Goal: Task Accomplishment & Management: Manage account settings

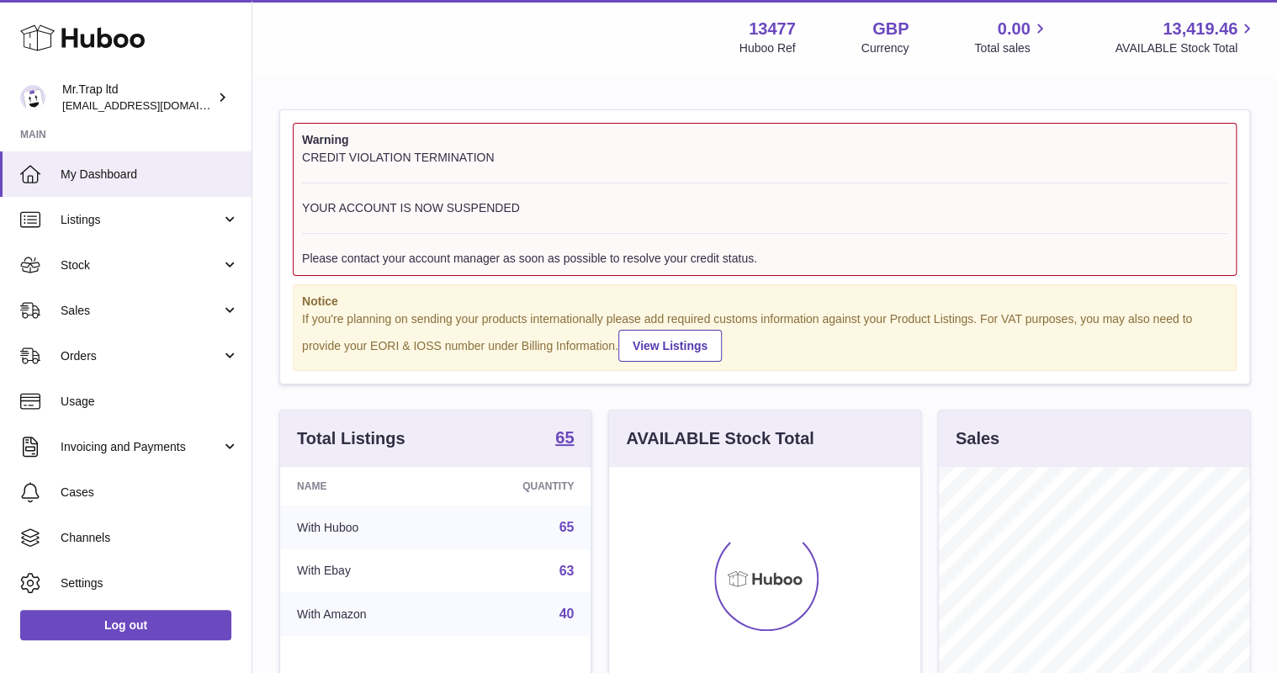
scroll to position [262, 310]
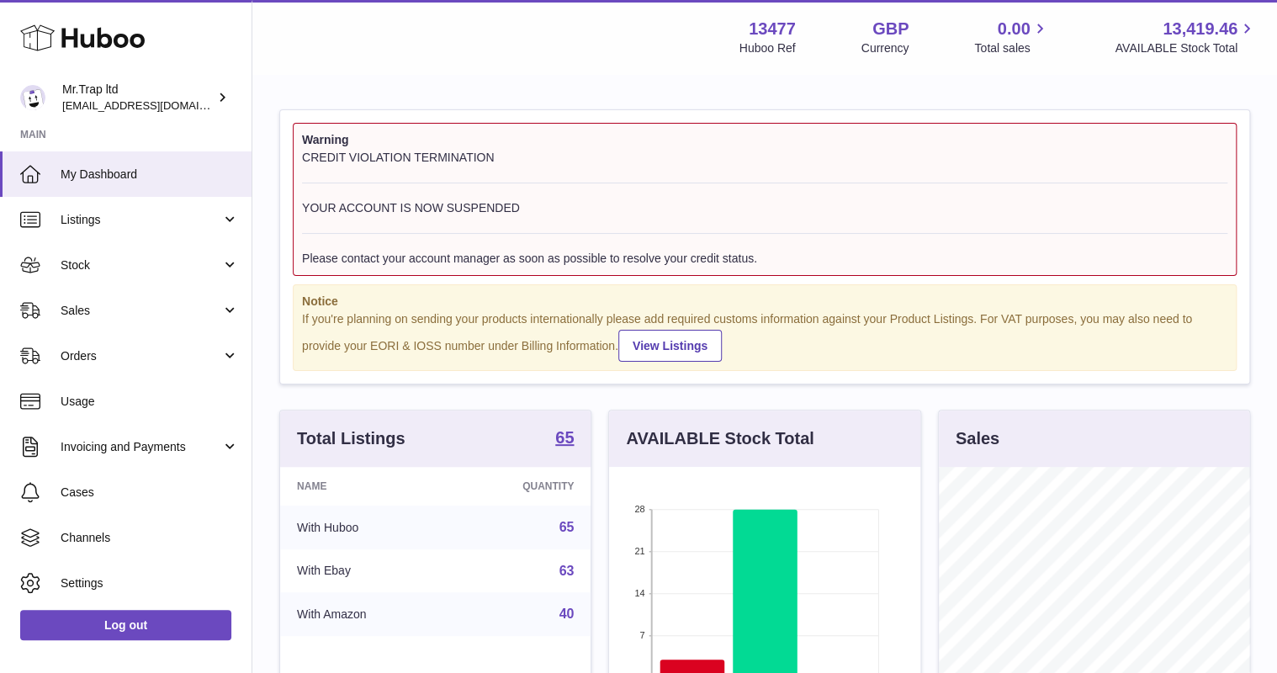
click at [155, 316] on span "Sales" at bounding box center [141, 311] width 161 height 16
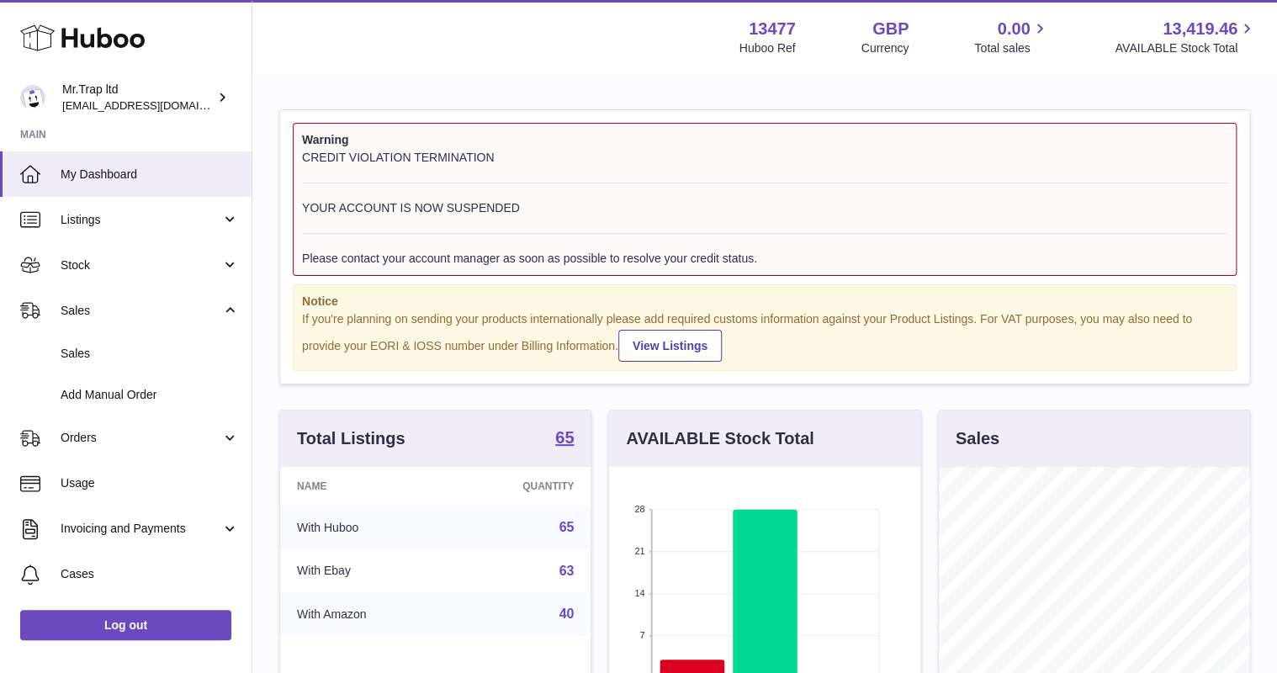
click at [156, 342] on link "Sales" at bounding box center [126, 353] width 252 height 41
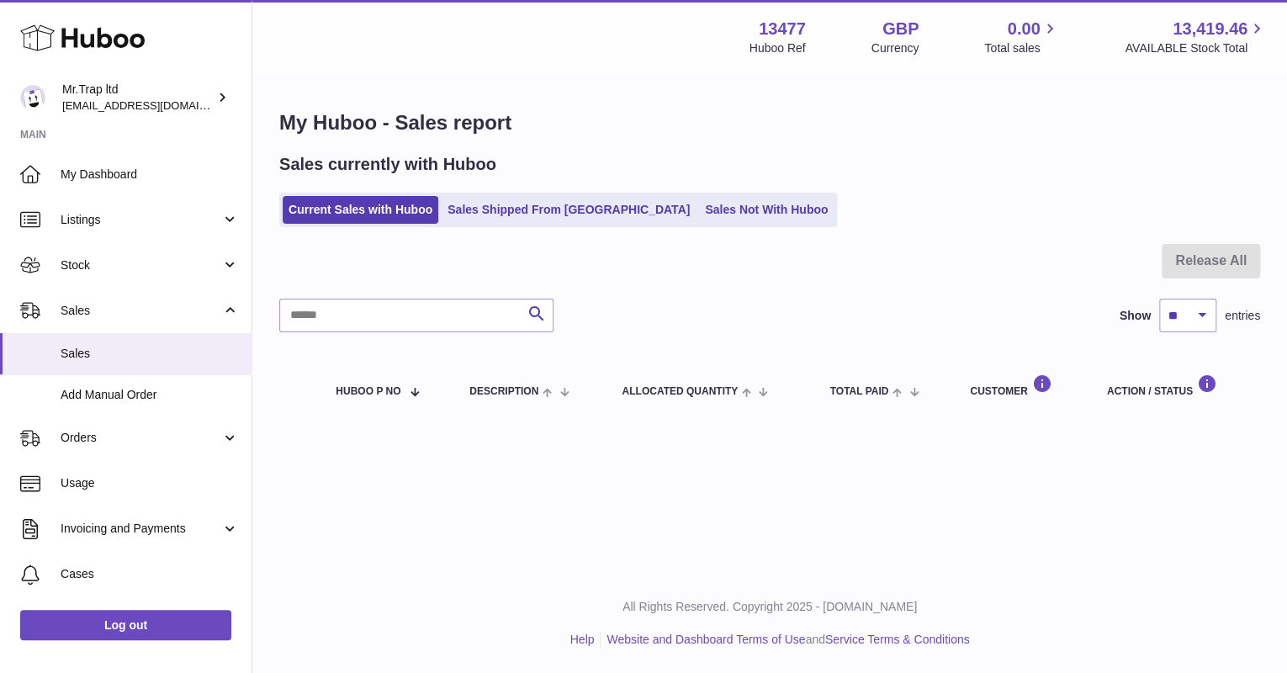
click at [699, 211] on link "Sales Not With Huboo" at bounding box center [766, 210] width 135 height 28
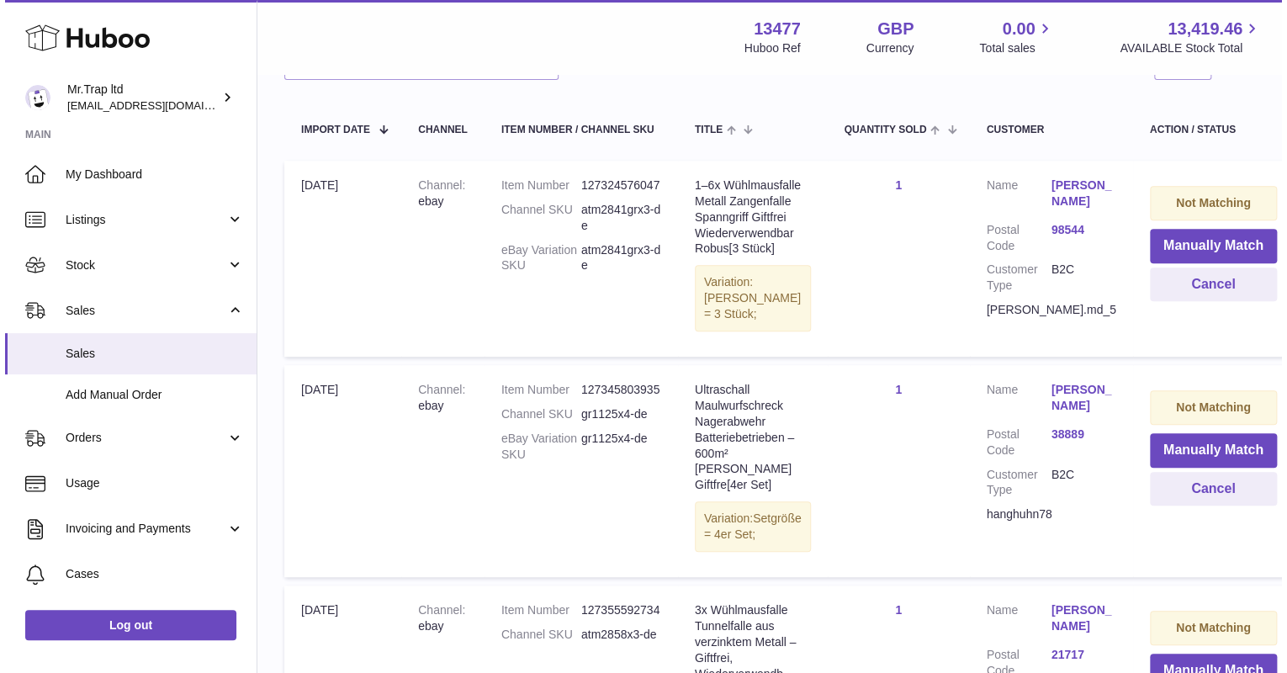
scroll to position [202, 0]
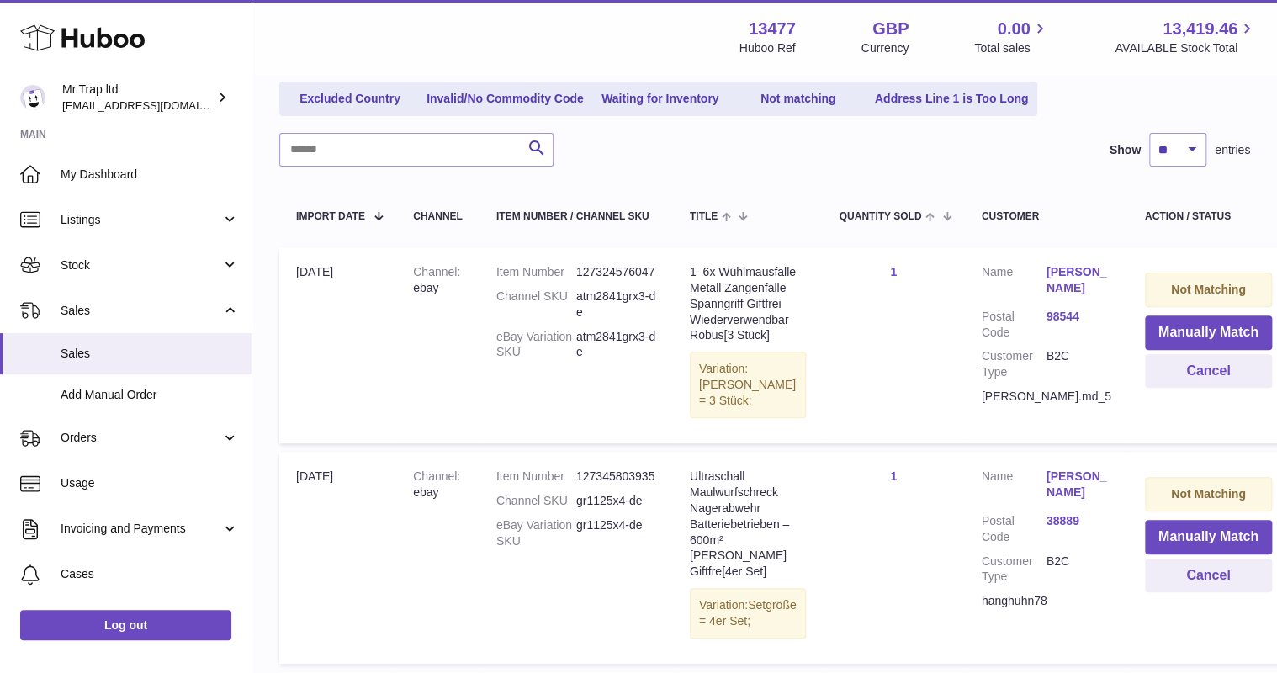
click at [1056, 282] on link "Alexandru Mantea" at bounding box center [1079, 280] width 65 height 32
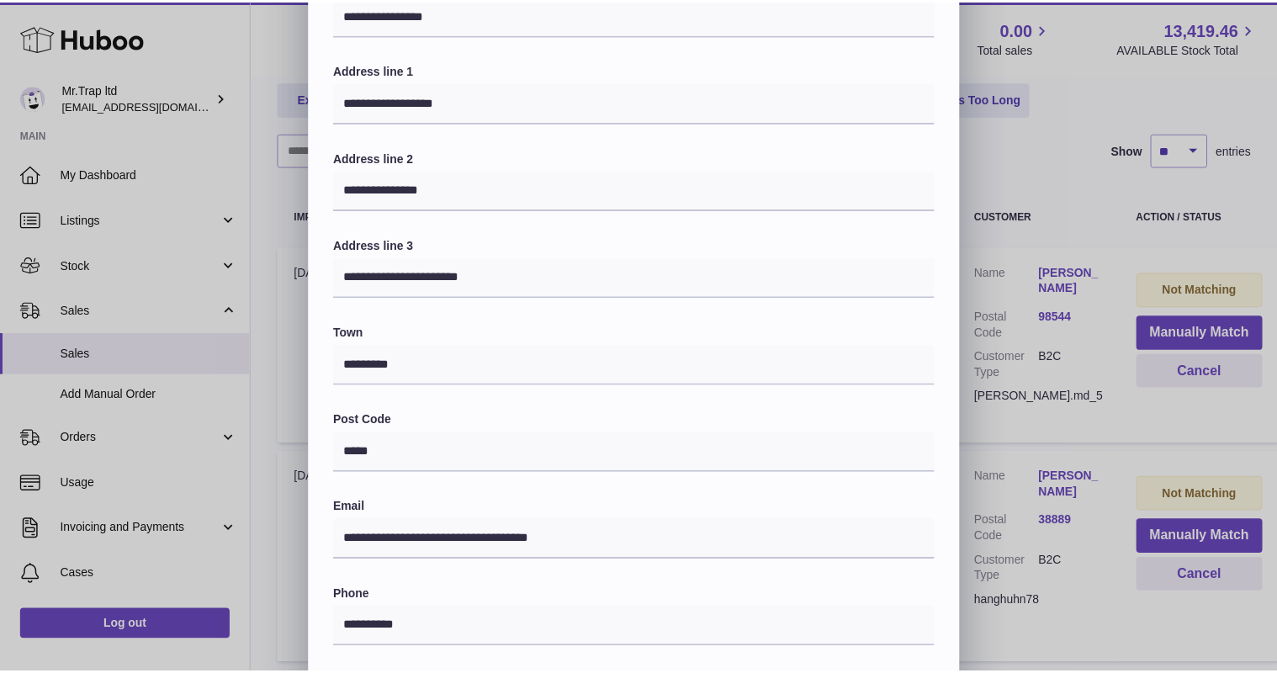
scroll to position [135, 0]
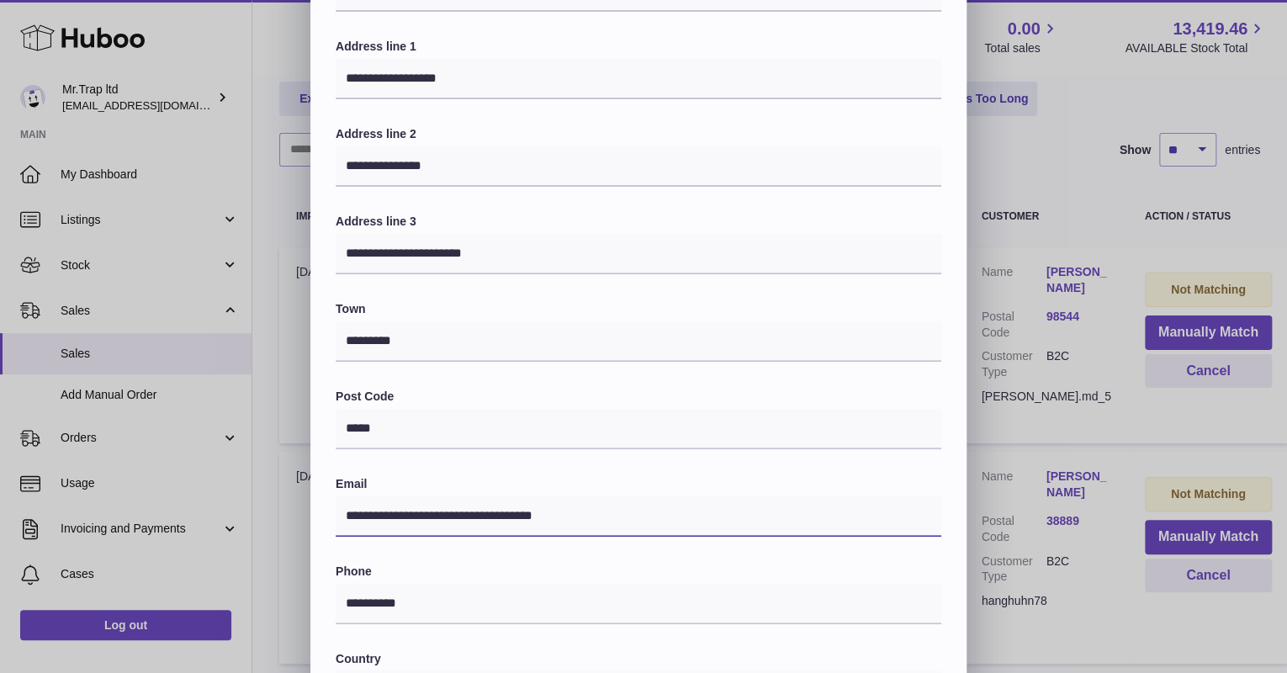
drag, startPoint x: 623, startPoint y: 522, endPoint x: 451, endPoint y: 529, distance: 172.6
click at [326, 505] on div "**********" at bounding box center [638, 413] width 656 height 924
click at [1161, 181] on div "**********" at bounding box center [643, 370] width 1287 height 1010
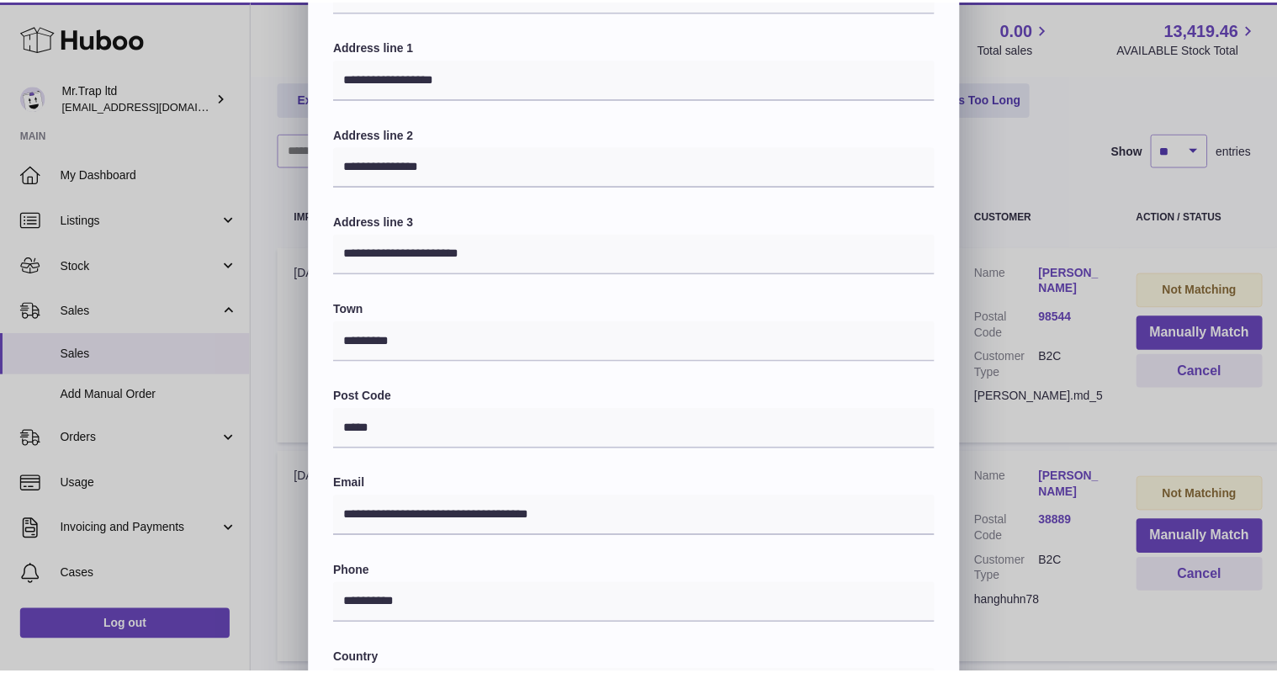
scroll to position [0, 0]
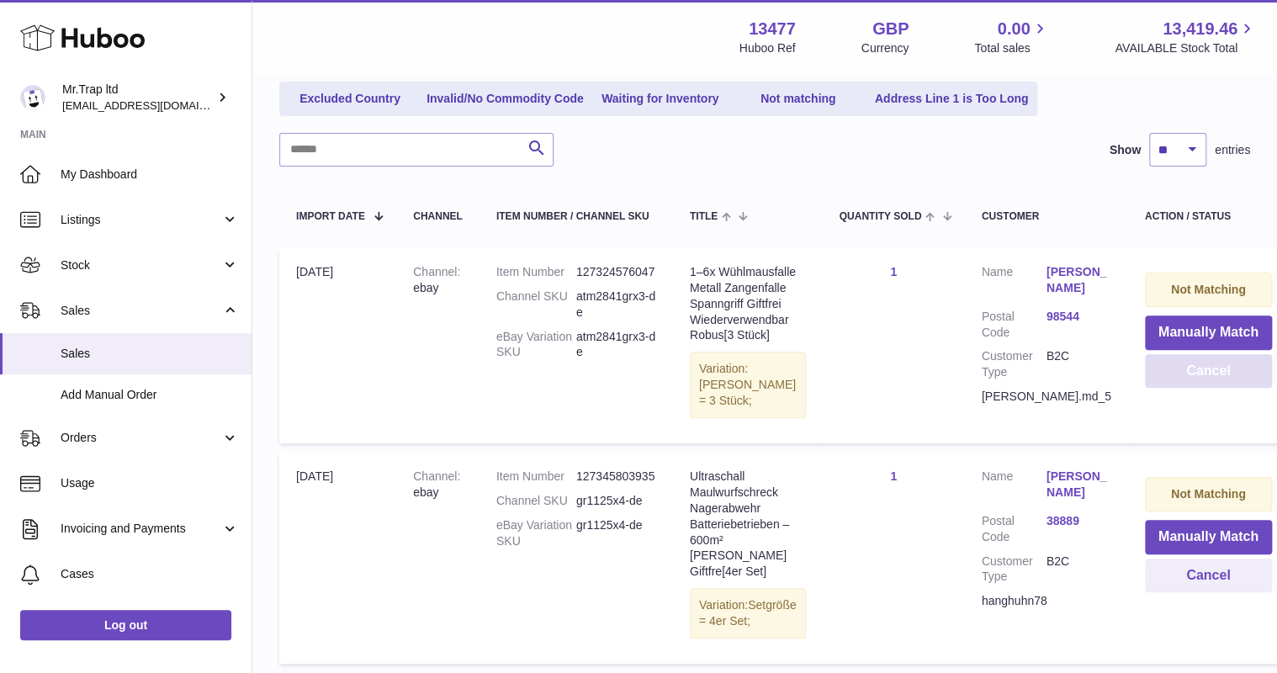
click at [1158, 383] on button "Cancel" at bounding box center [1208, 371] width 127 height 34
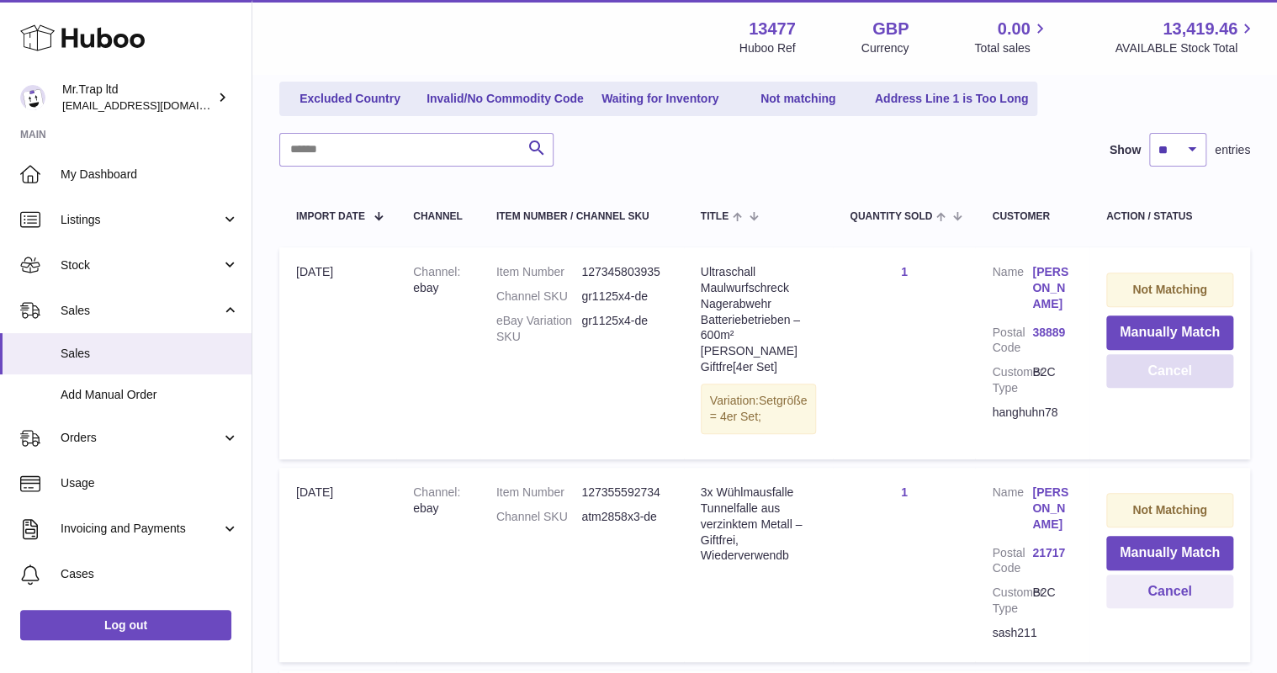
click at [1167, 373] on button "Cancel" at bounding box center [1169, 371] width 127 height 34
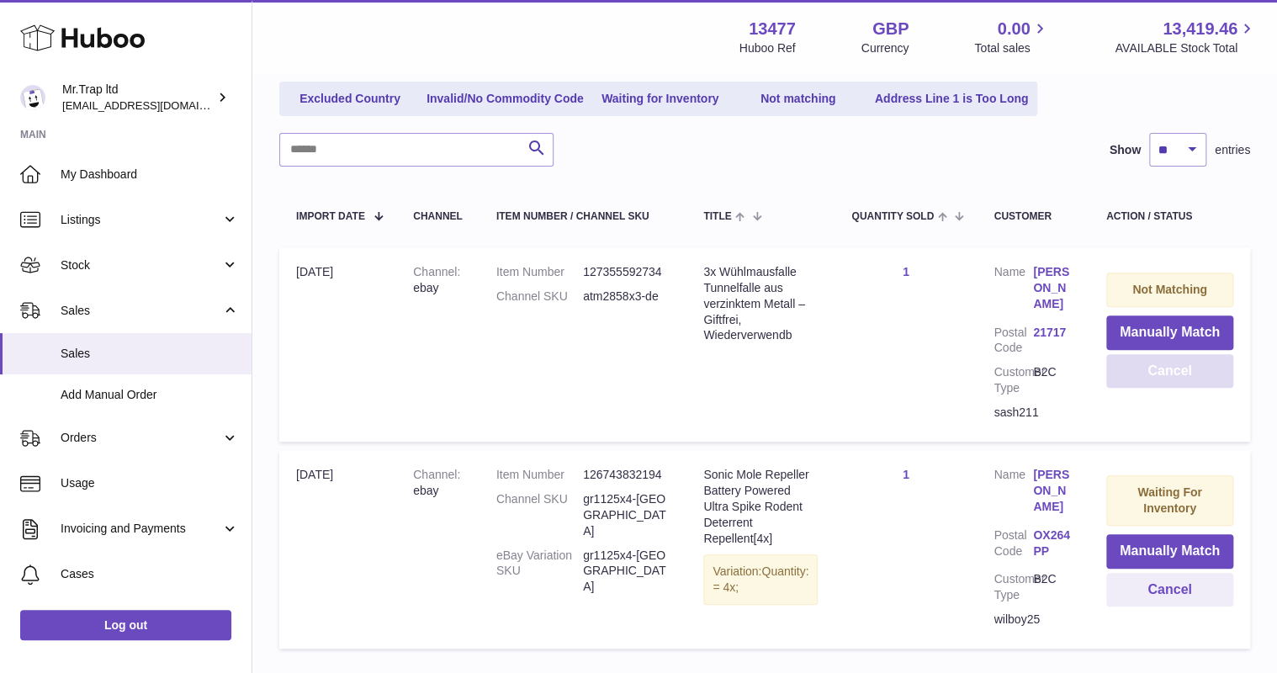
click at [1167, 368] on button "Cancel" at bounding box center [1169, 371] width 127 height 34
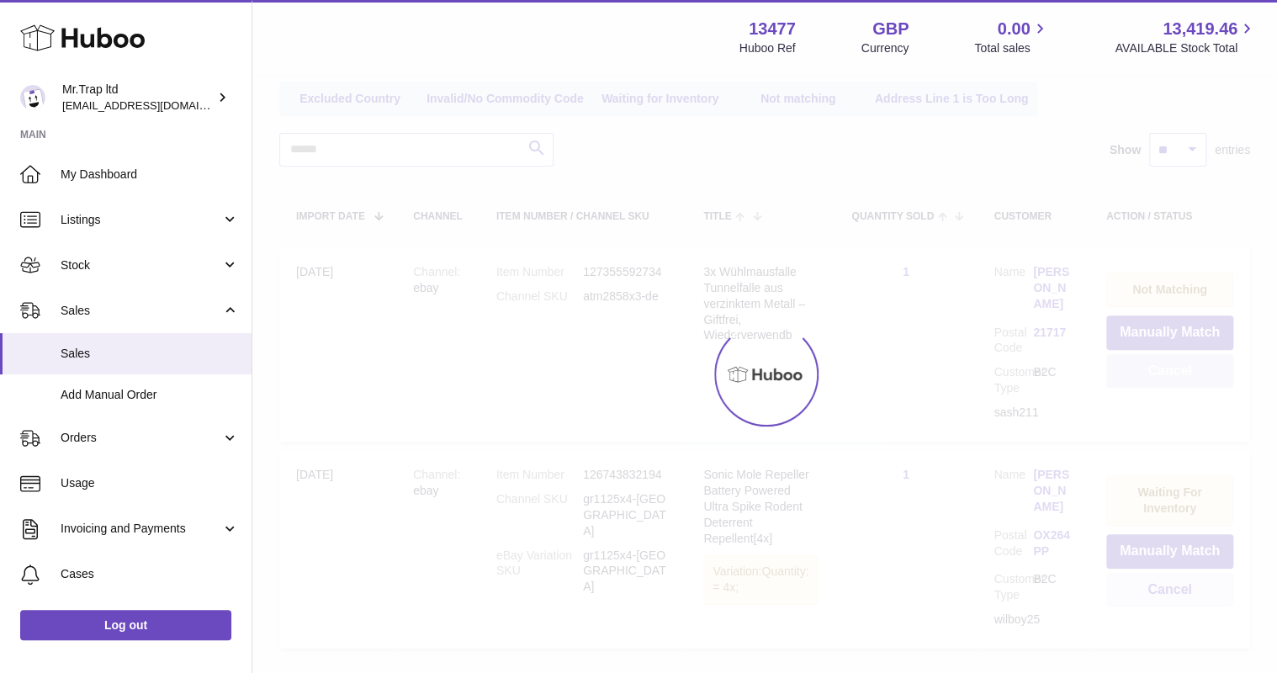
scroll to position [159, 0]
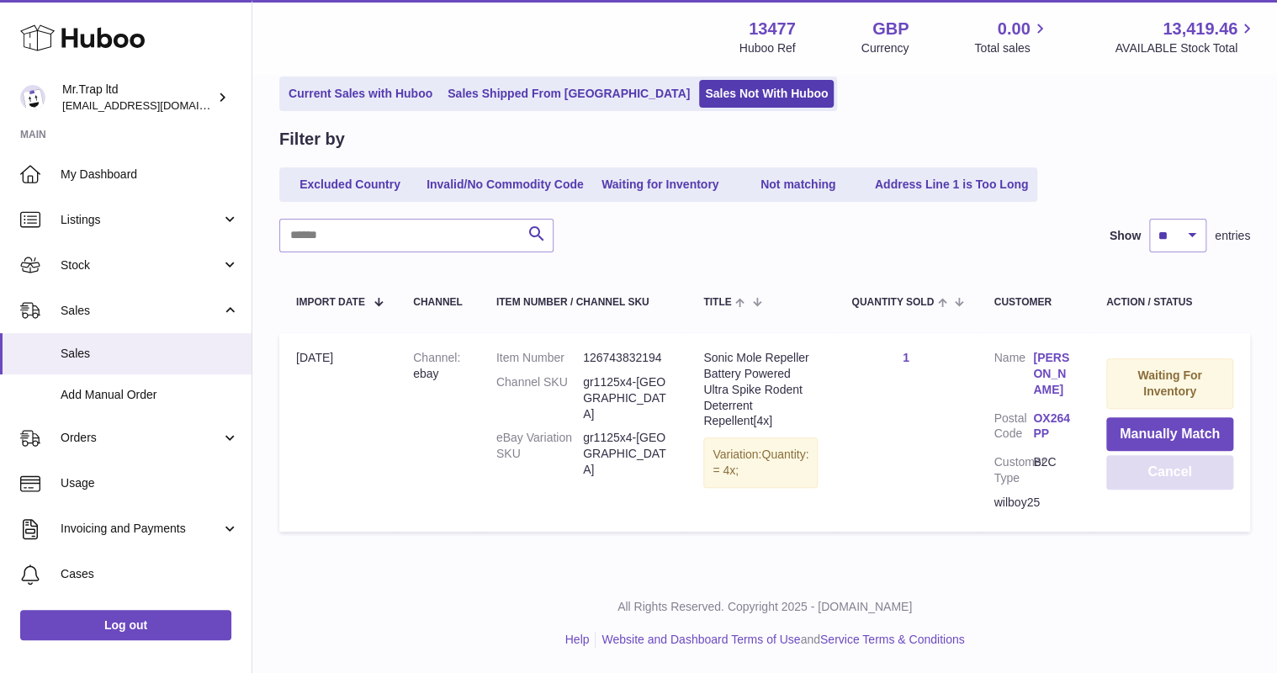
click at [1177, 455] on button "Cancel" at bounding box center [1169, 472] width 127 height 34
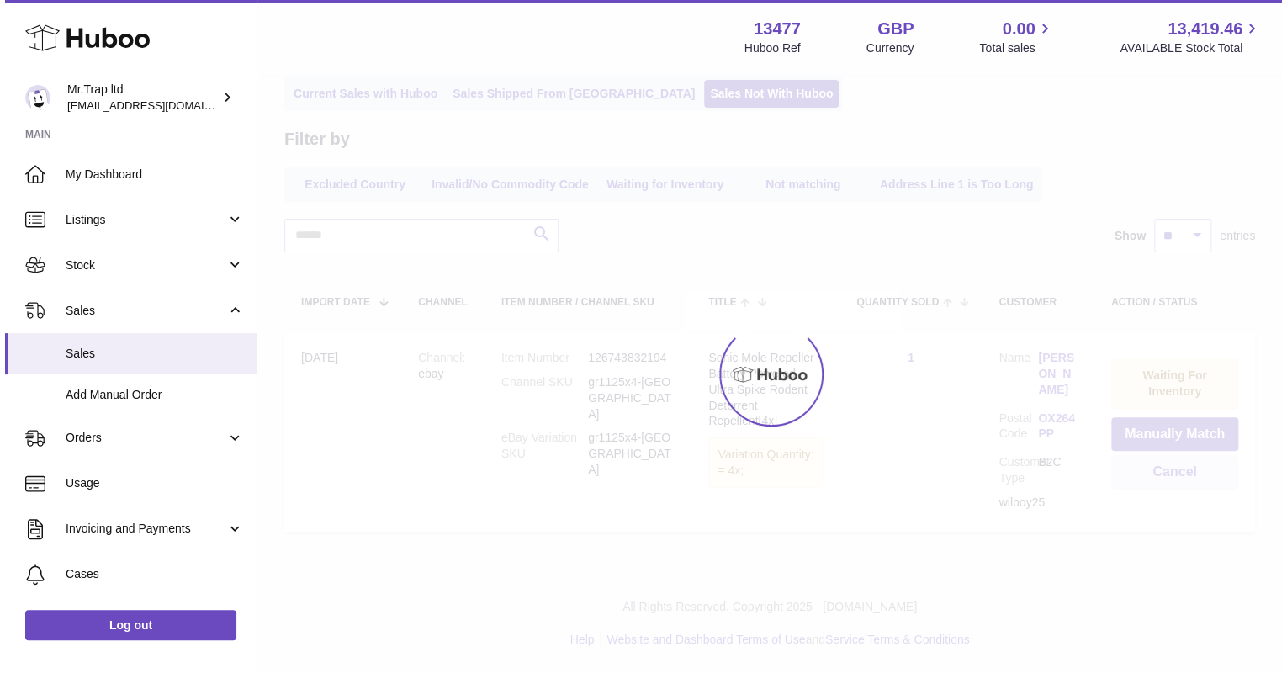
scroll to position [0, 0]
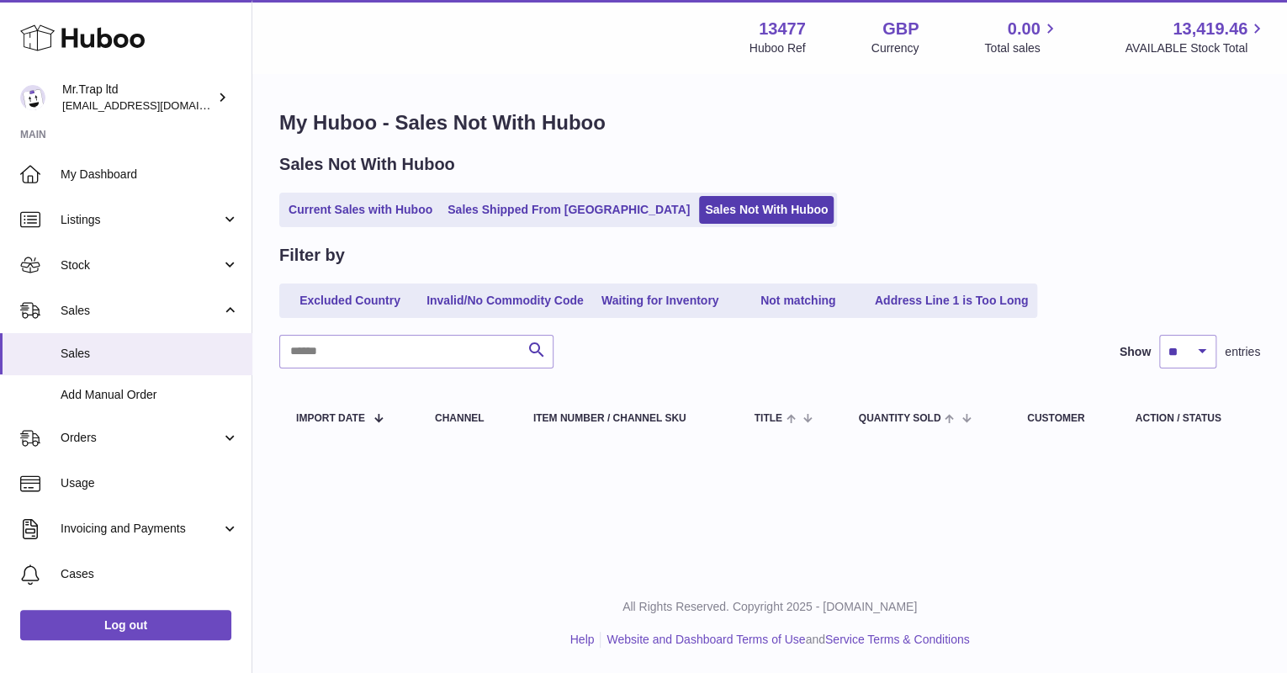
click at [114, 37] on use at bounding box center [82, 38] width 125 height 26
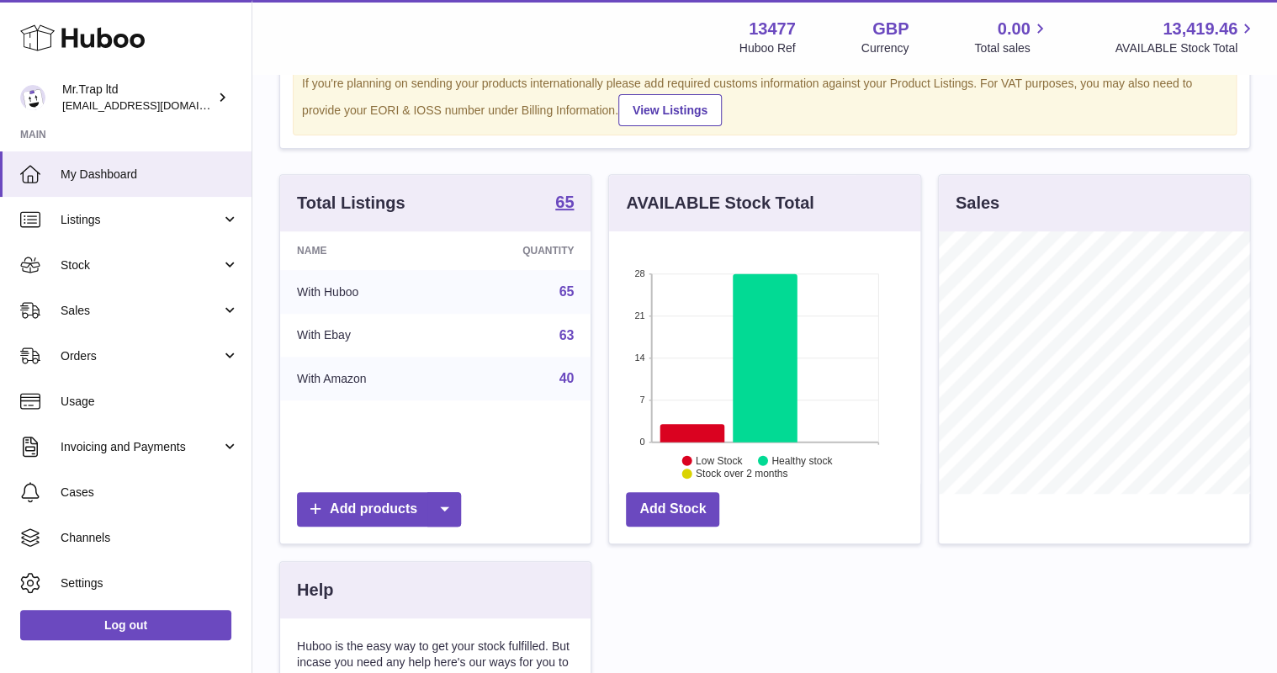
scroll to position [269, 0]
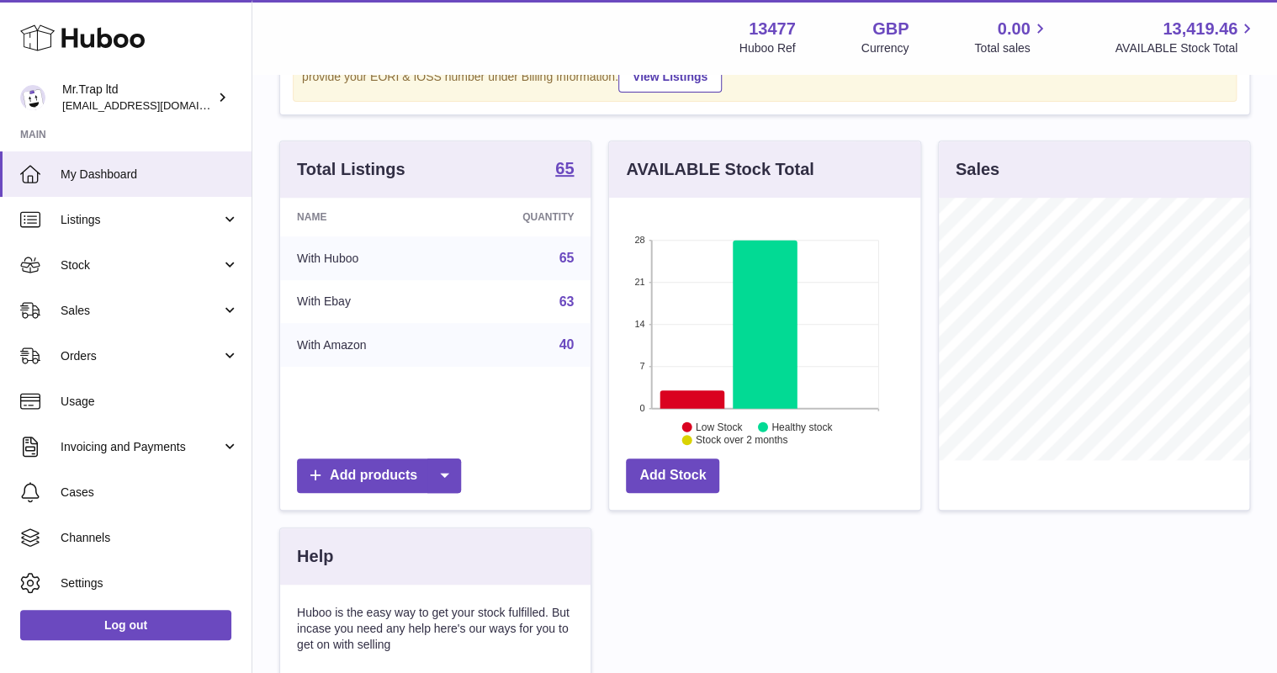
click at [135, 457] on link "Invoicing and Payments" at bounding box center [126, 446] width 252 height 45
click at [140, 485] on span "Billing History" at bounding box center [150, 490] width 178 height 16
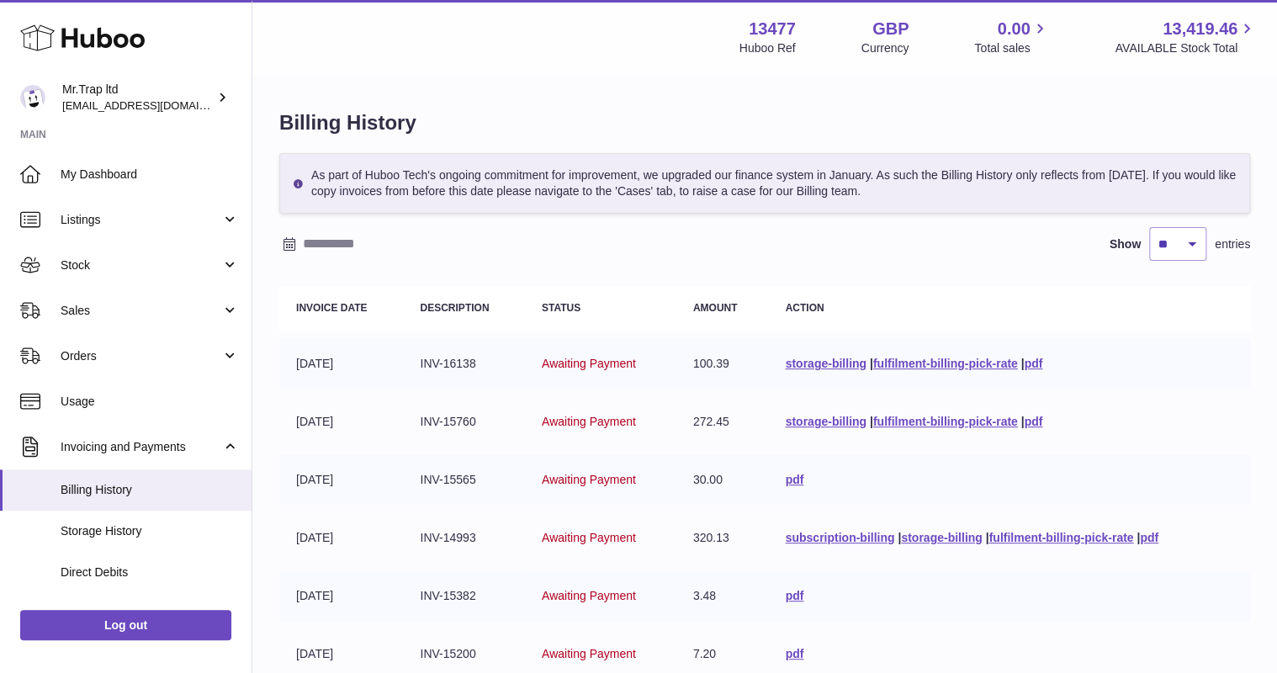
click at [849, 363] on link "storage-billing" at bounding box center [825, 363] width 81 height 13
click at [1030, 358] on link "pdf" at bounding box center [1033, 363] width 19 height 13
